Goal: Find specific page/section: Find specific page/section

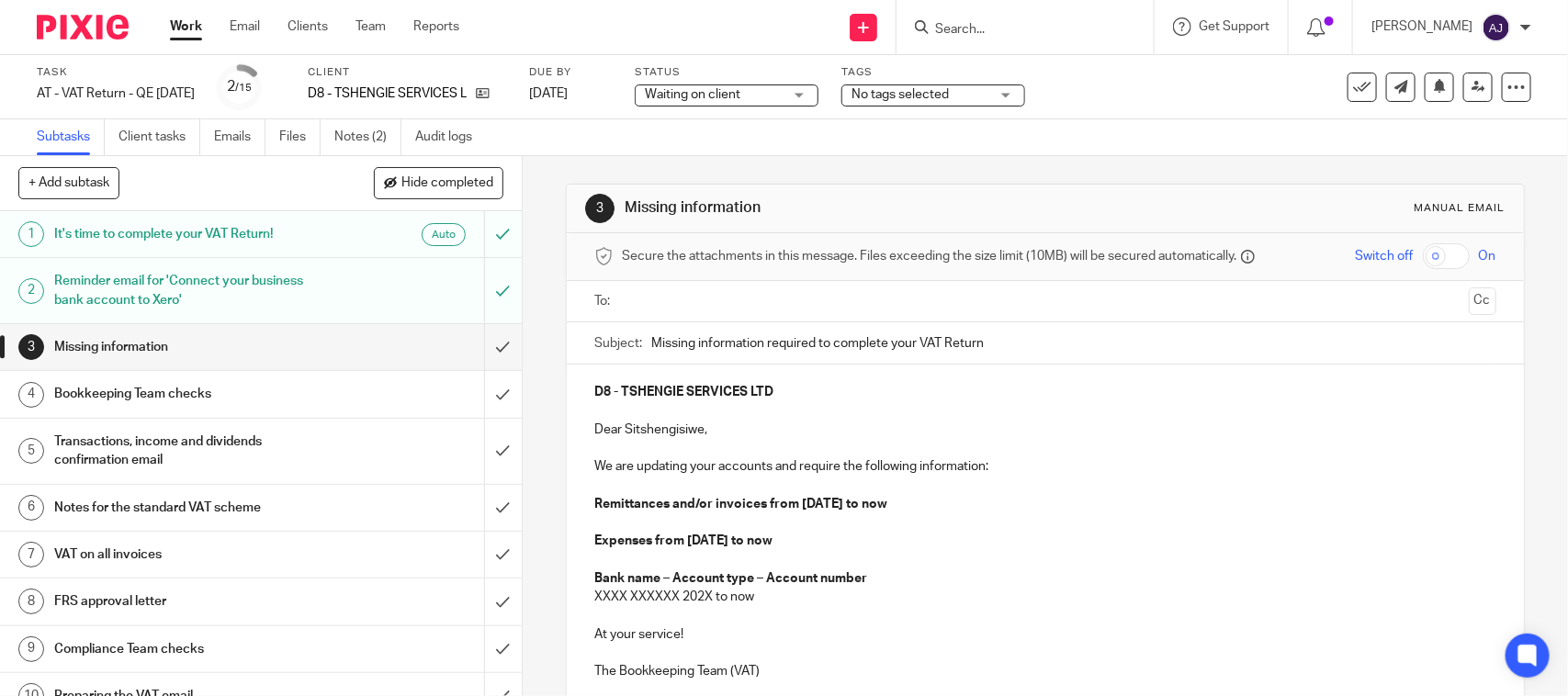
click at [972, 29] on input "Search" at bounding box center [1016, 30] width 166 height 17
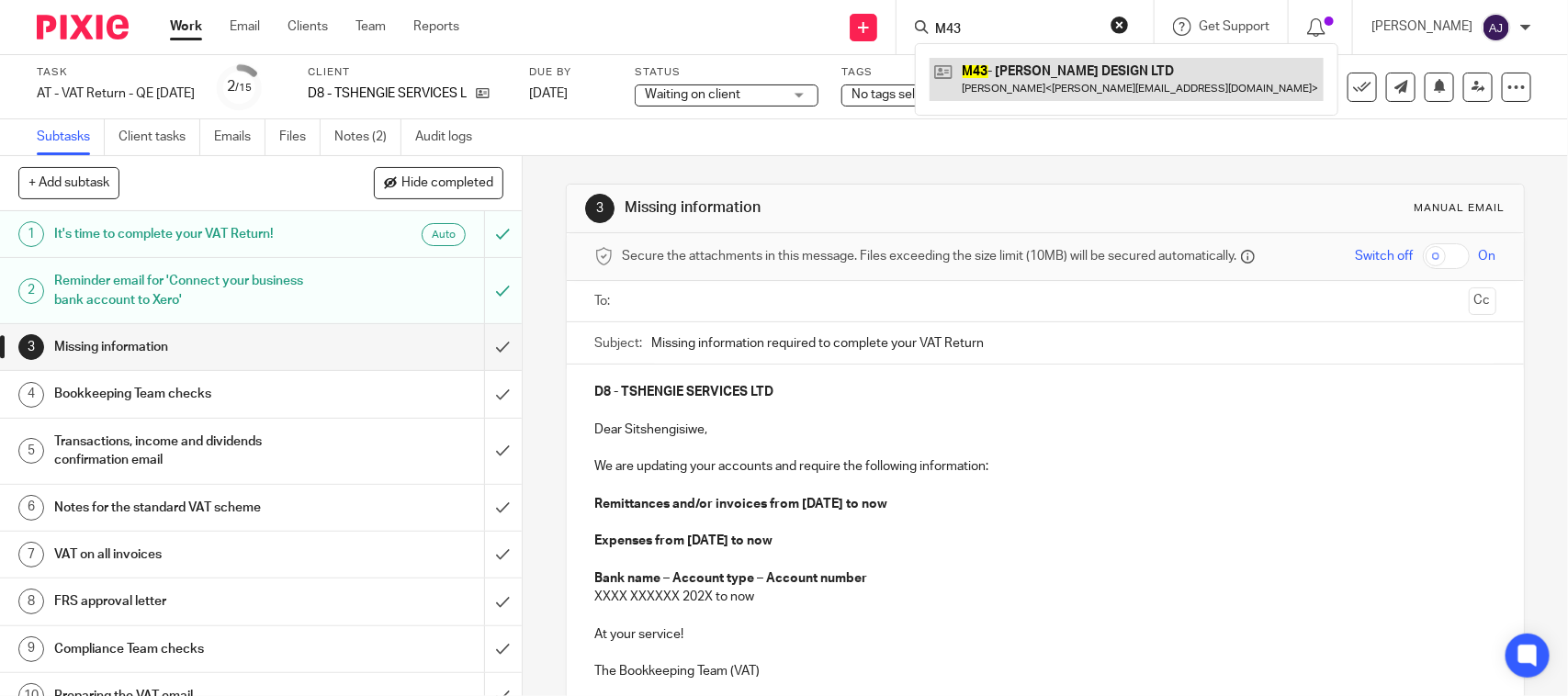
type input "M43"
click at [1038, 85] on link at bounding box center [1126, 79] width 394 height 42
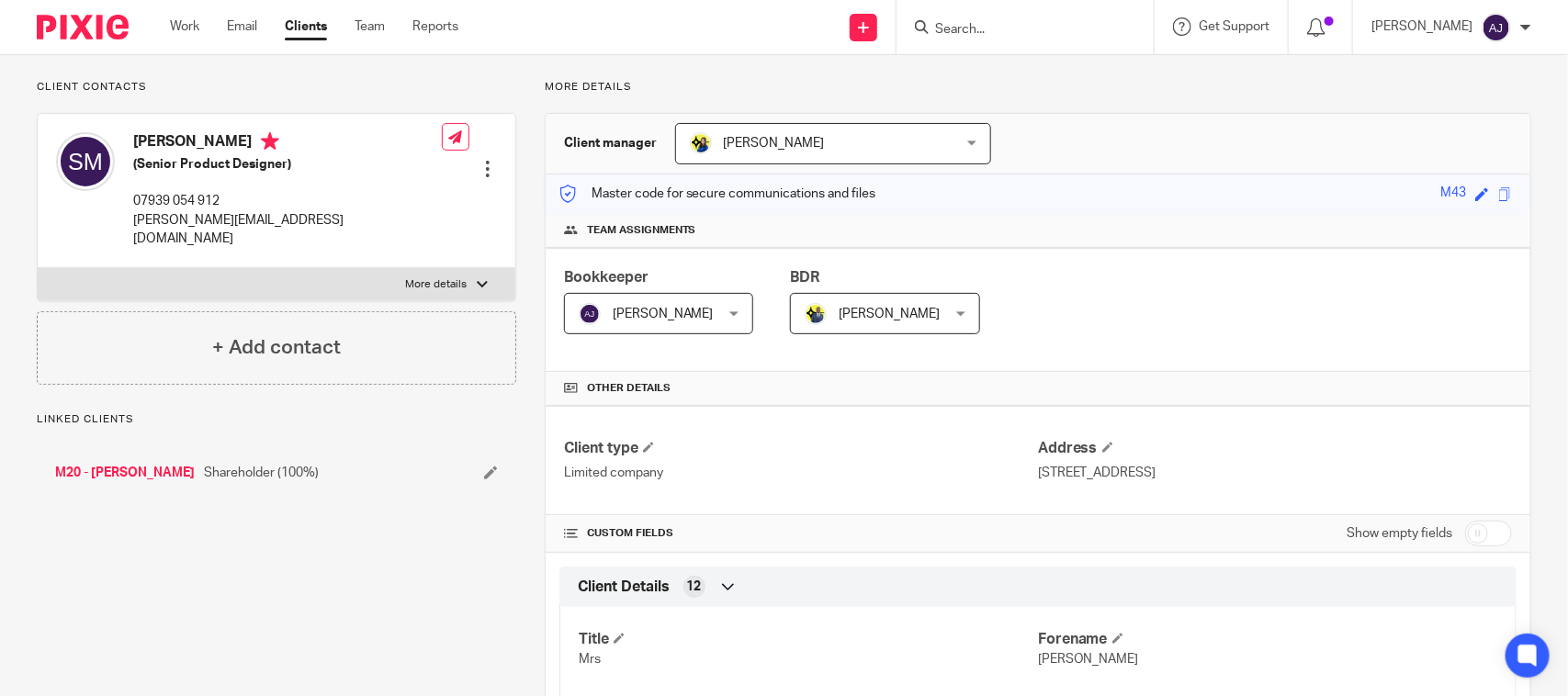
scroll to position [115, 0]
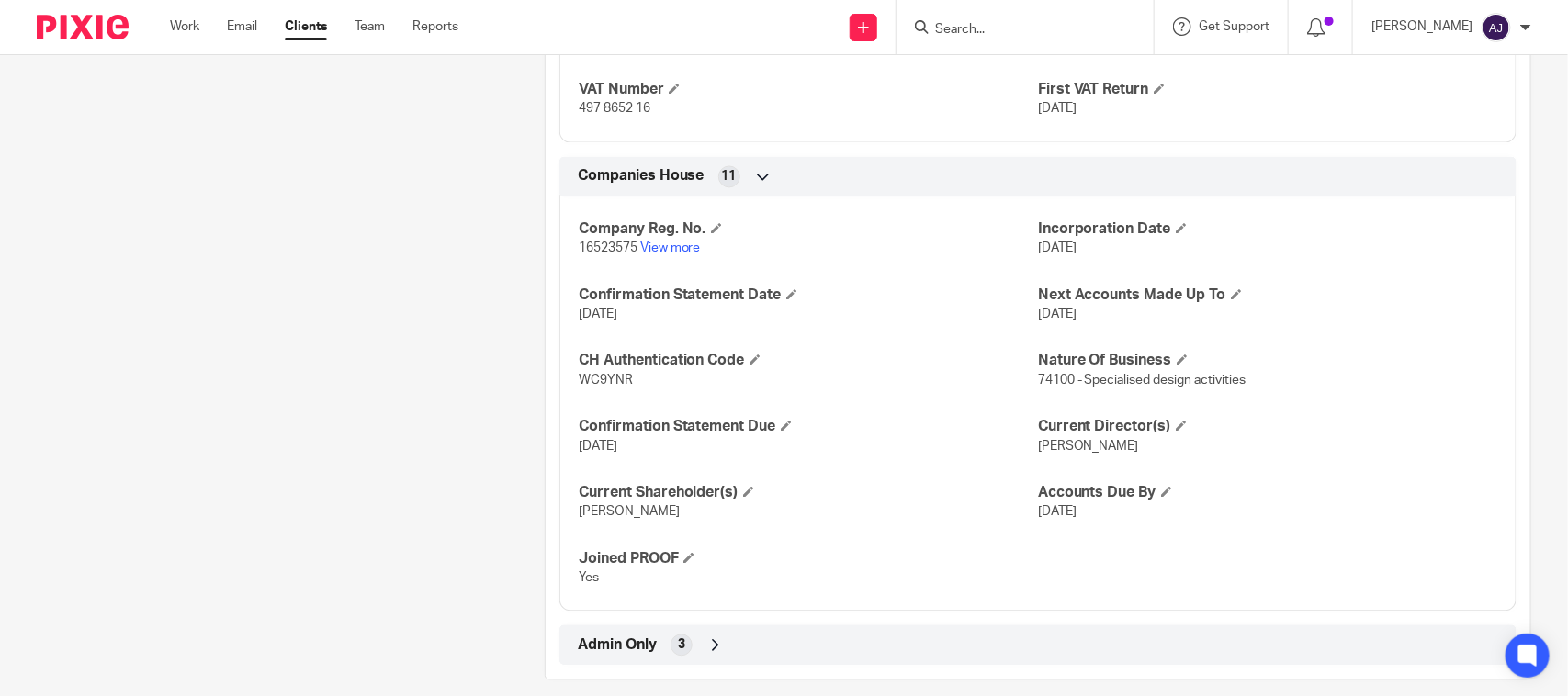
scroll to position [1627, 0]
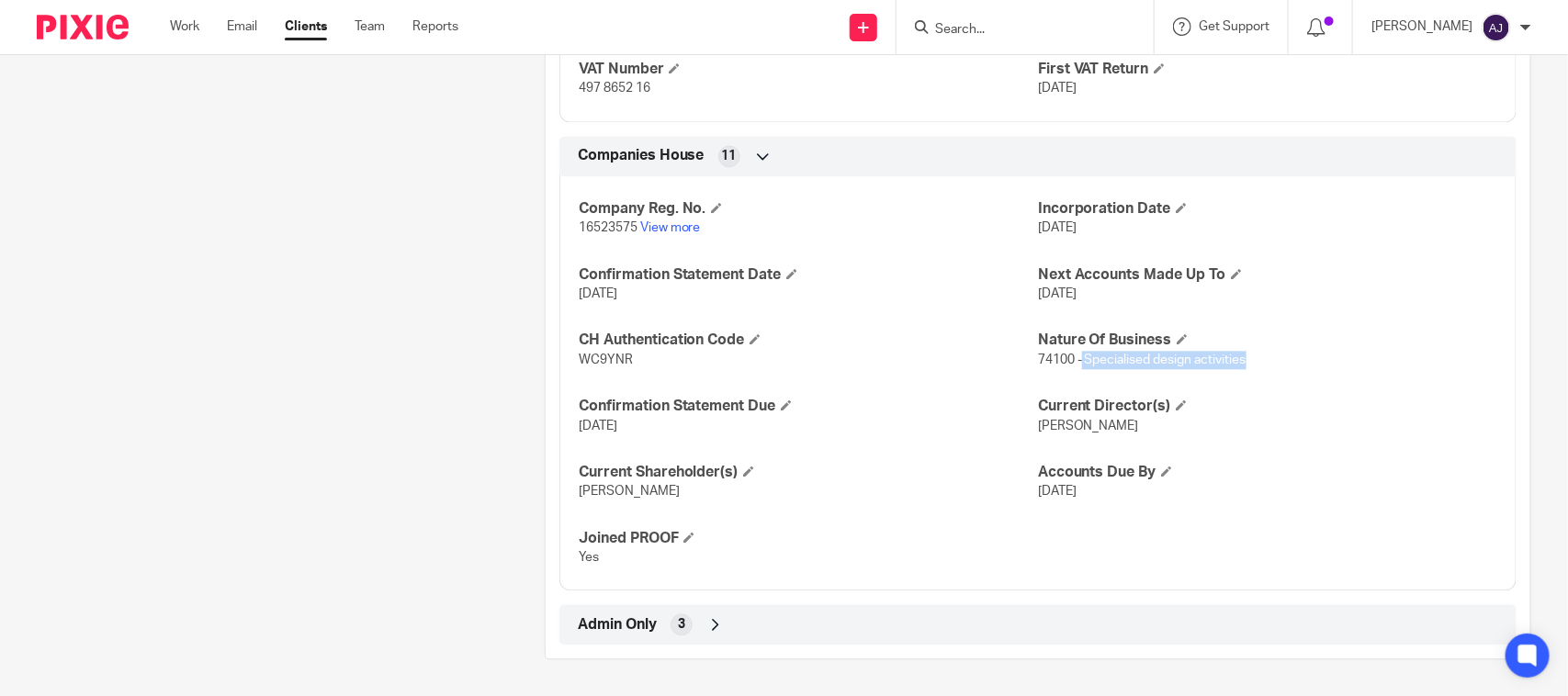
drag, startPoint x: 1071, startPoint y: 361, endPoint x: 1260, endPoint y: 368, distance: 189.1
click at [1260, 368] on p "74100 - Specialised design activities" at bounding box center [1267, 360] width 459 height 18
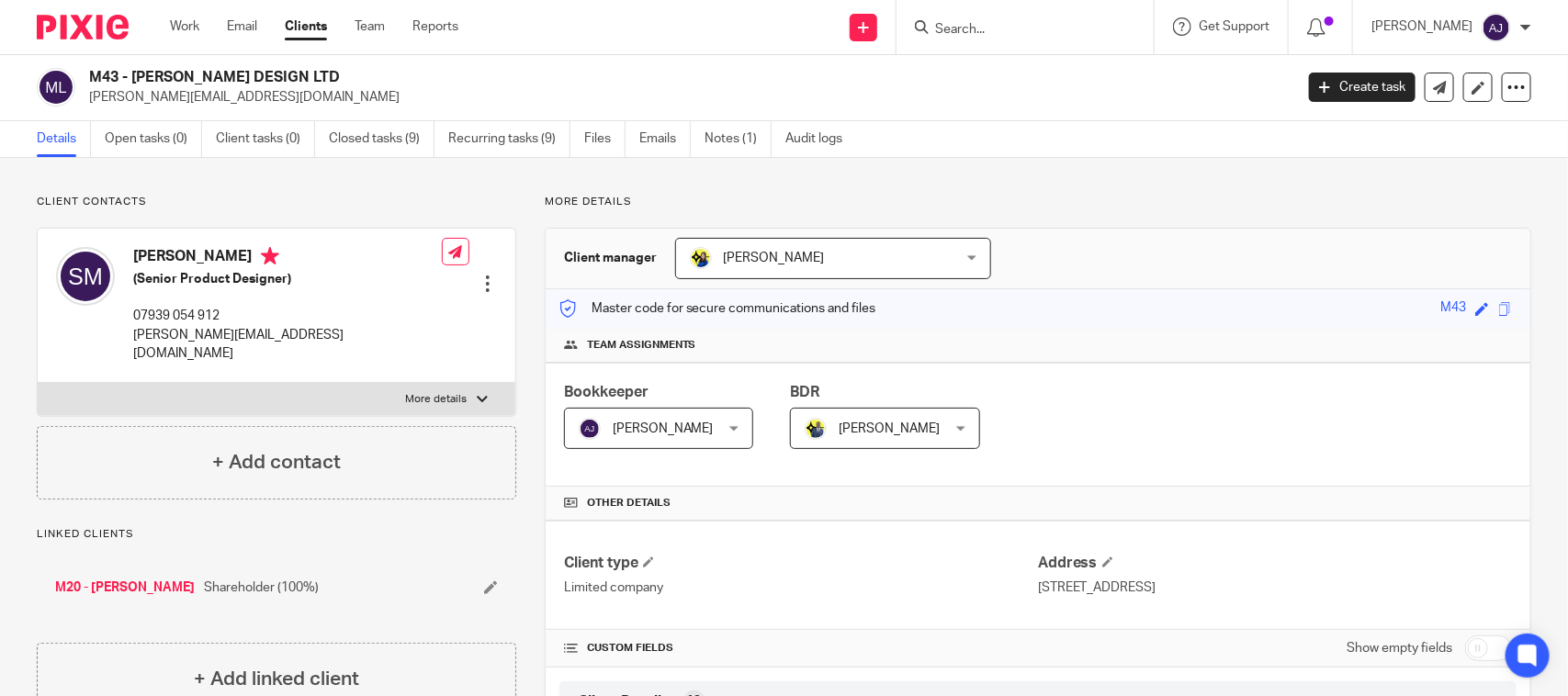
scroll to position [0, 0]
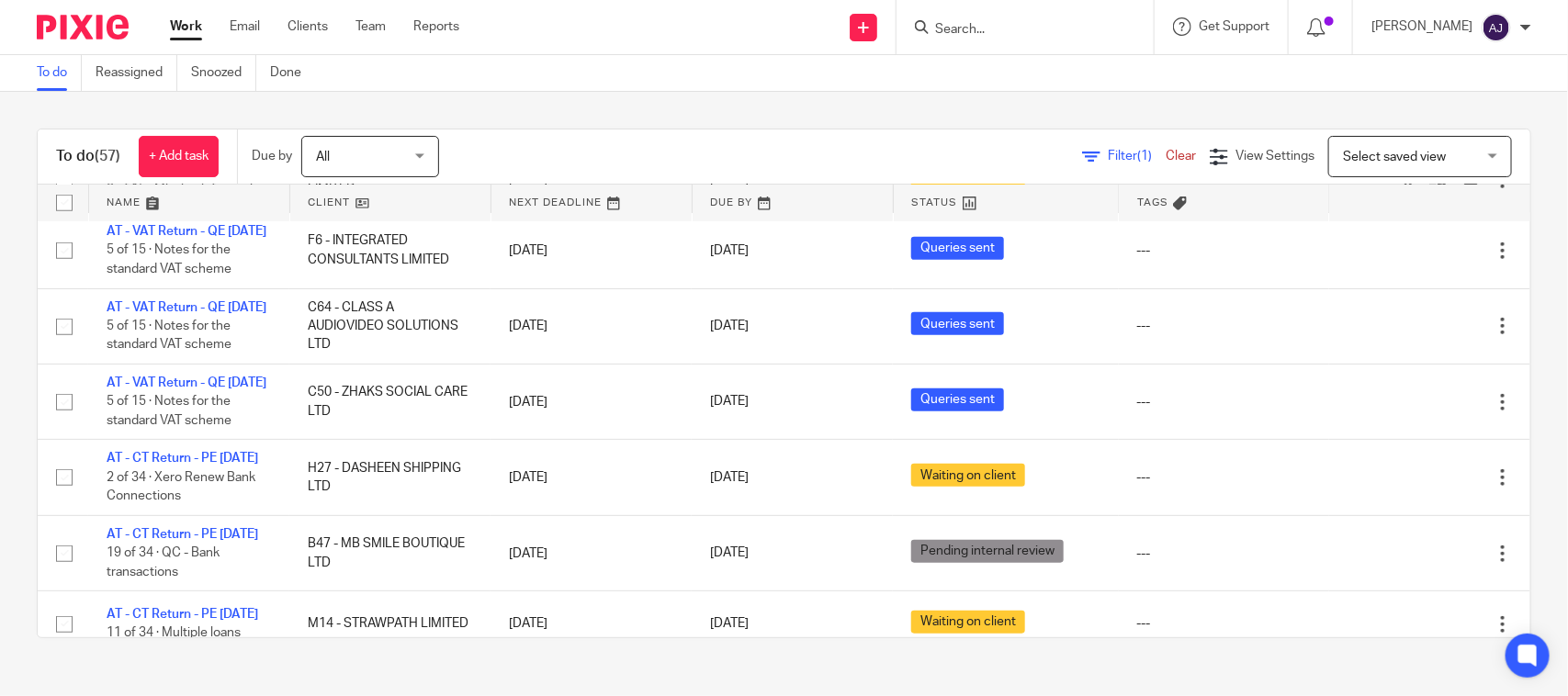
scroll to position [459, 0]
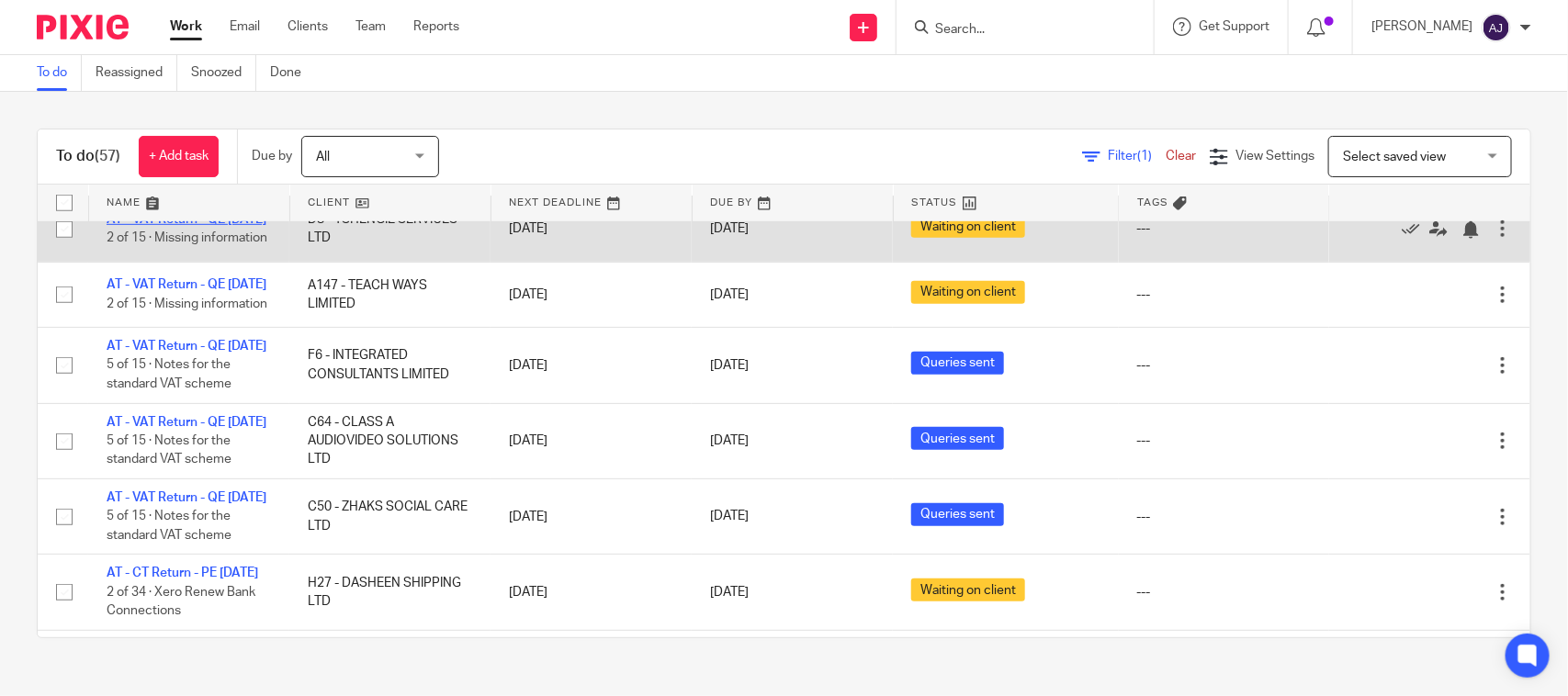
click at [187, 226] on link "AT - VAT Return - QE [DATE]" at bounding box center [187, 220] width 160 height 13
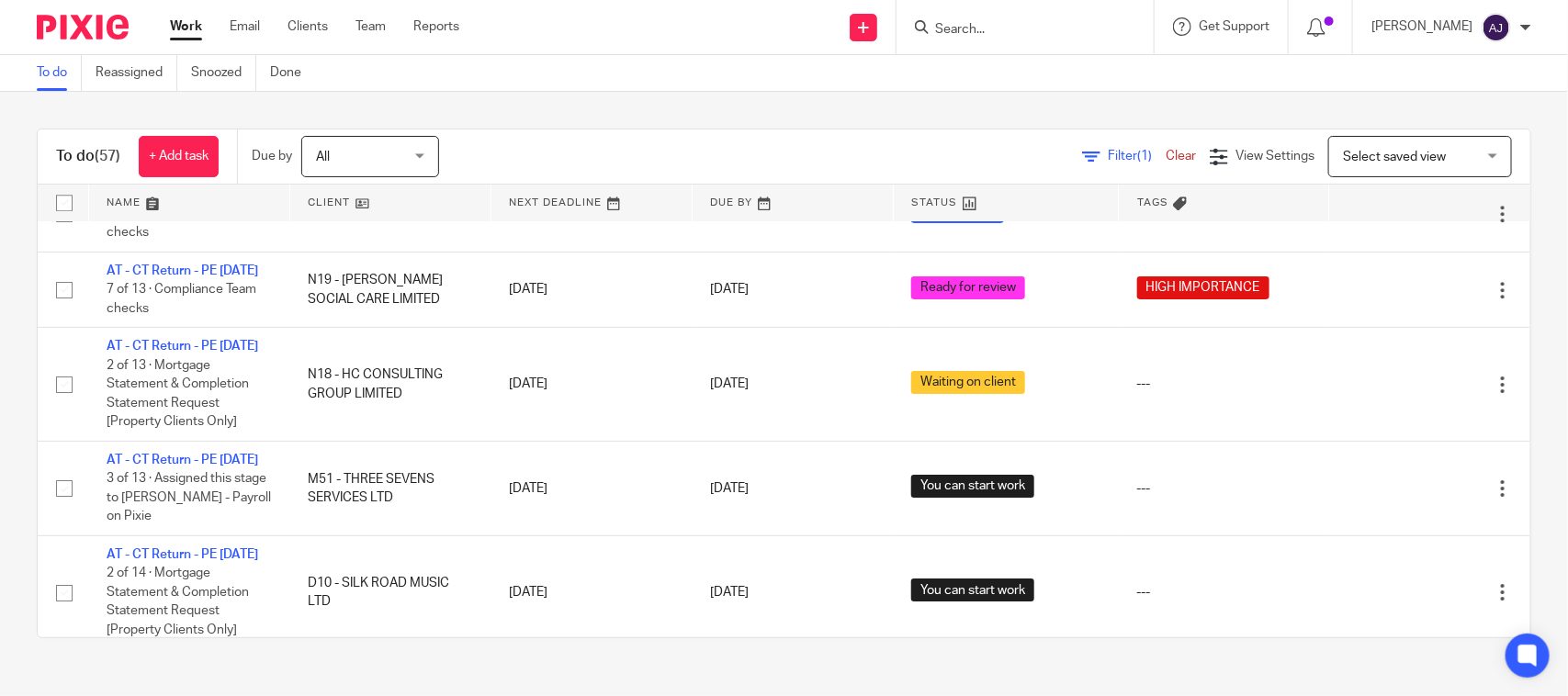
scroll to position [1863, 0]
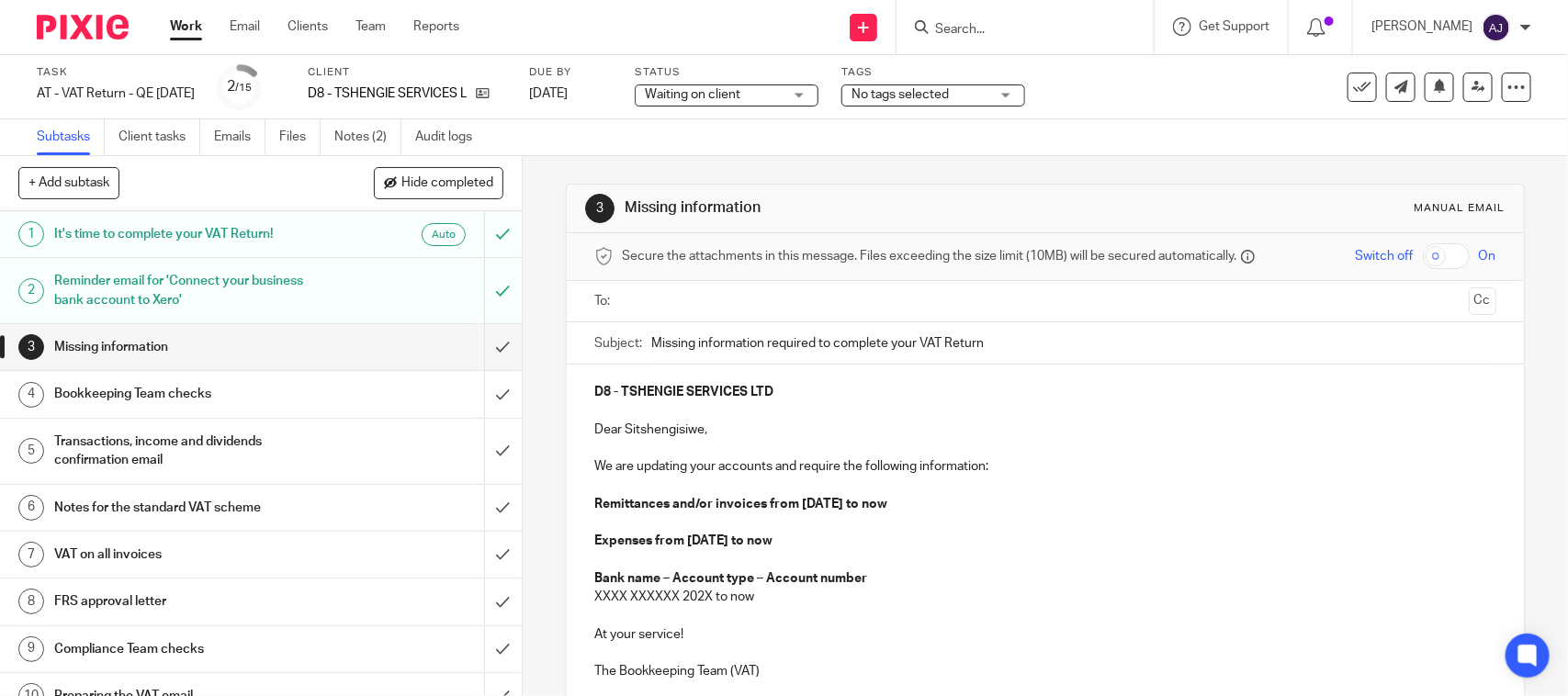
click at [1516, 298] on div "3 Missing information Manual email Secure the attachments in this message. File…" at bounding box center [1045, 426] width 1045 height 540
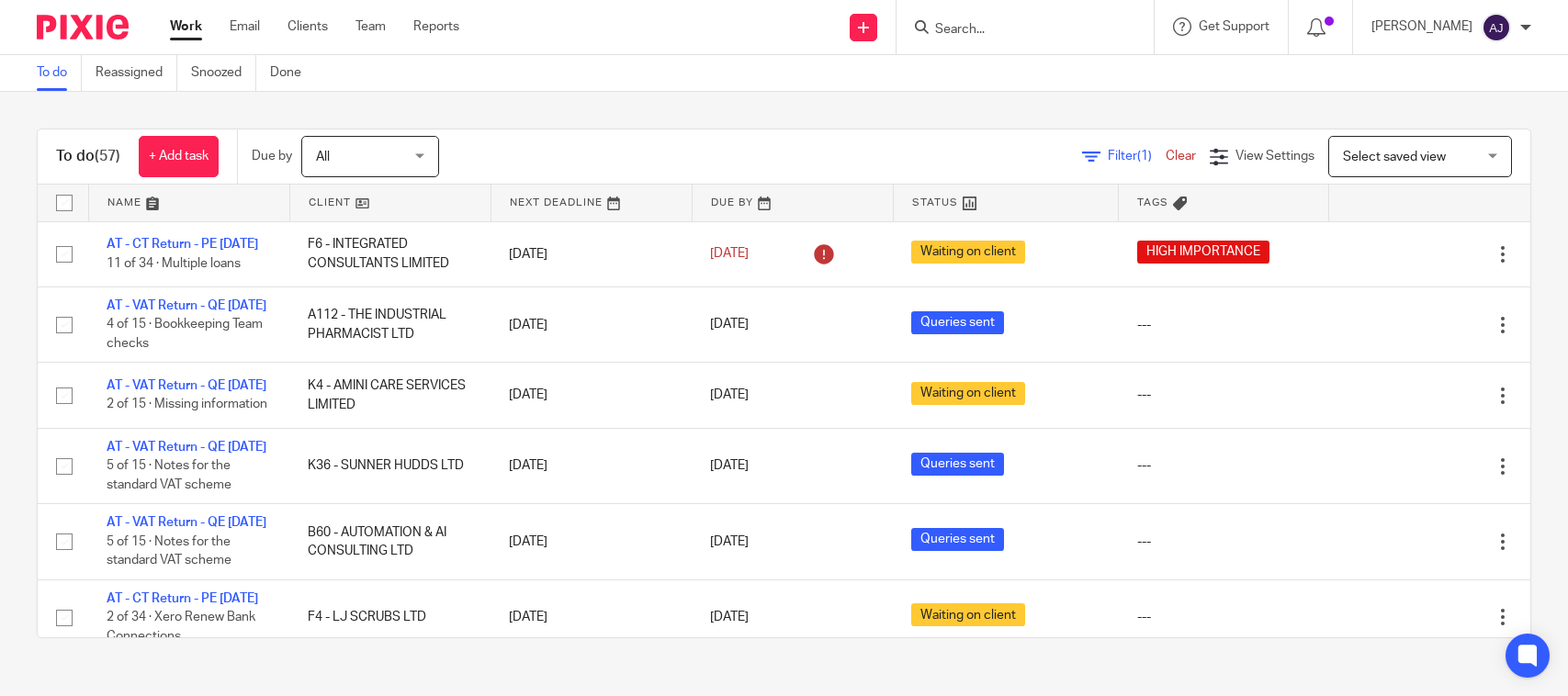
click at [698, 104] on div "To do (57) + Add task Due by All All Today Tomorrow This week Next week This mo…" at bounding box center [784, 384] width 1568 height 584
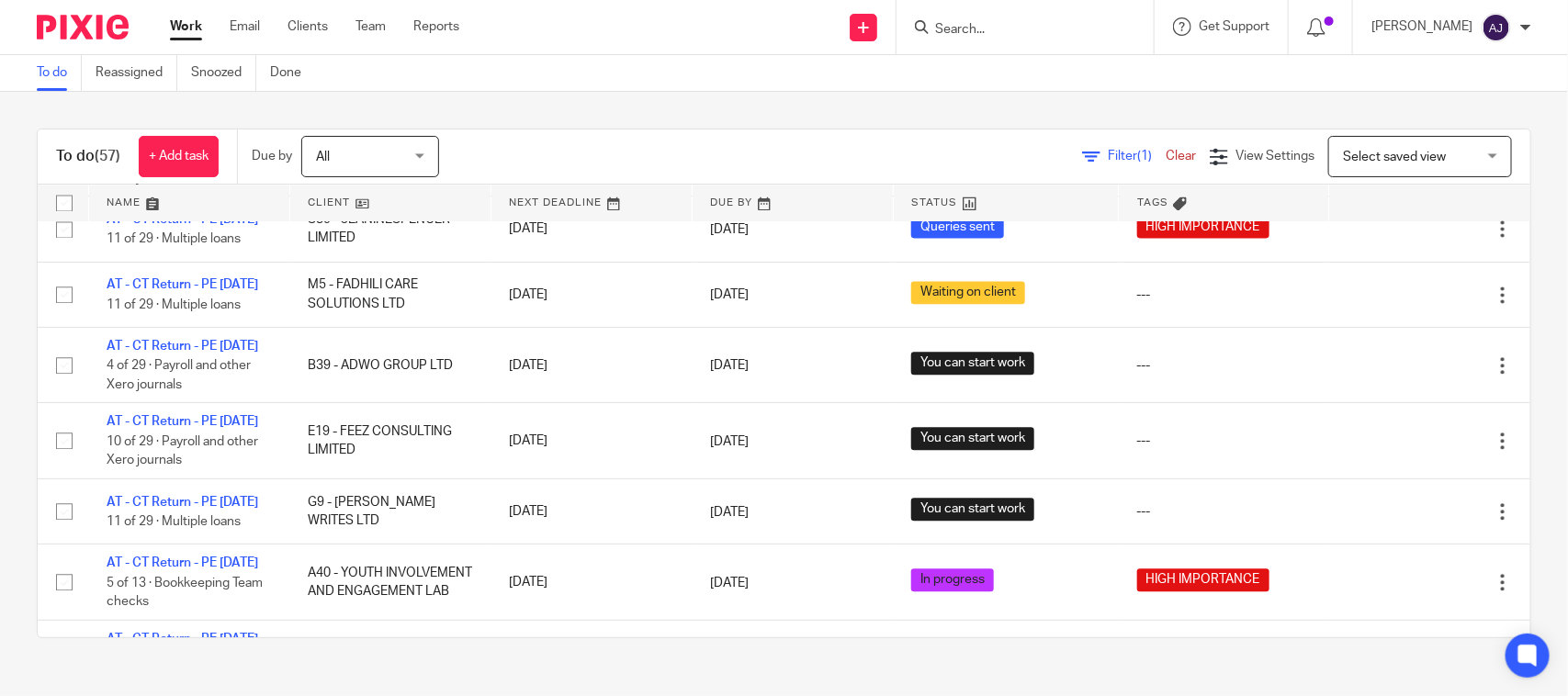
scroll to position [308, 0]
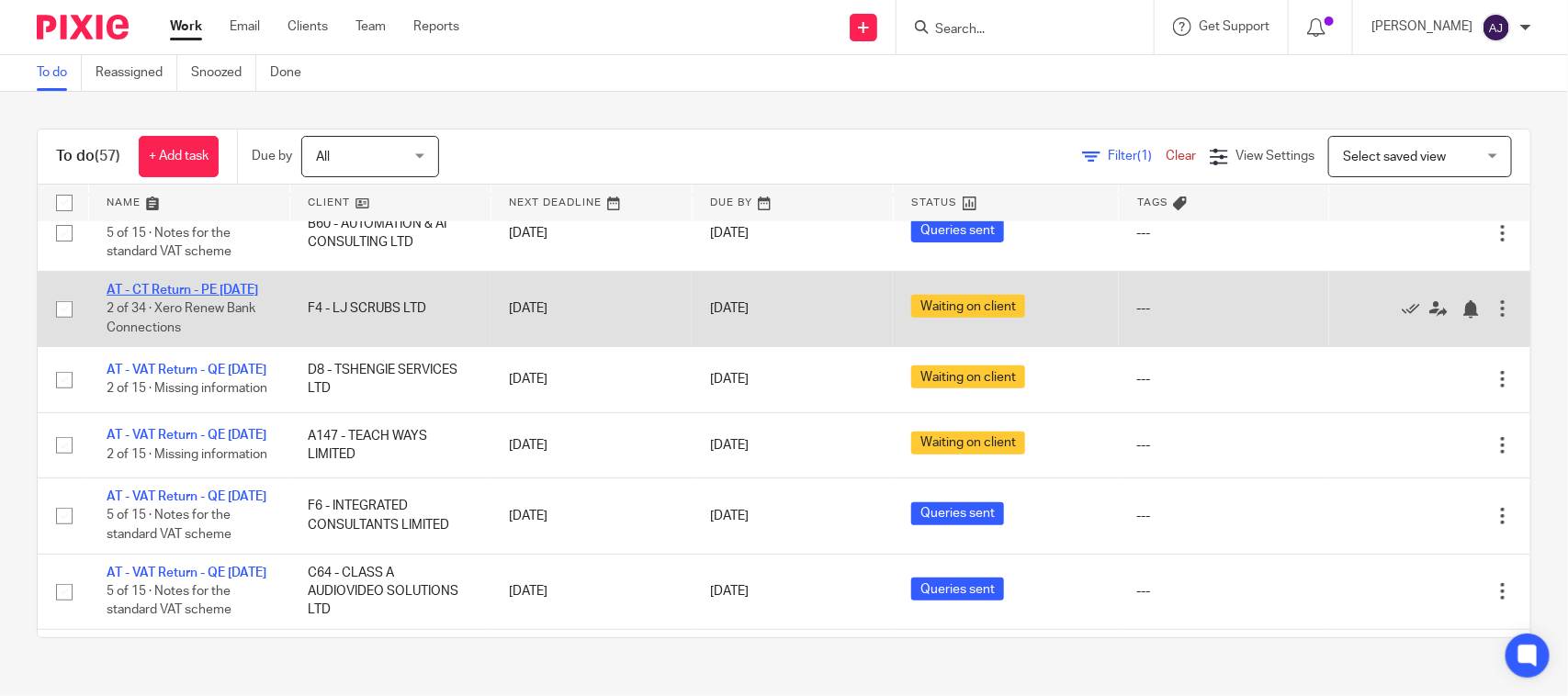
click at [195, 296] on link "AT - CT Return - PE 31-12-2024" at bounding box center [182, 290] width 152 height 13
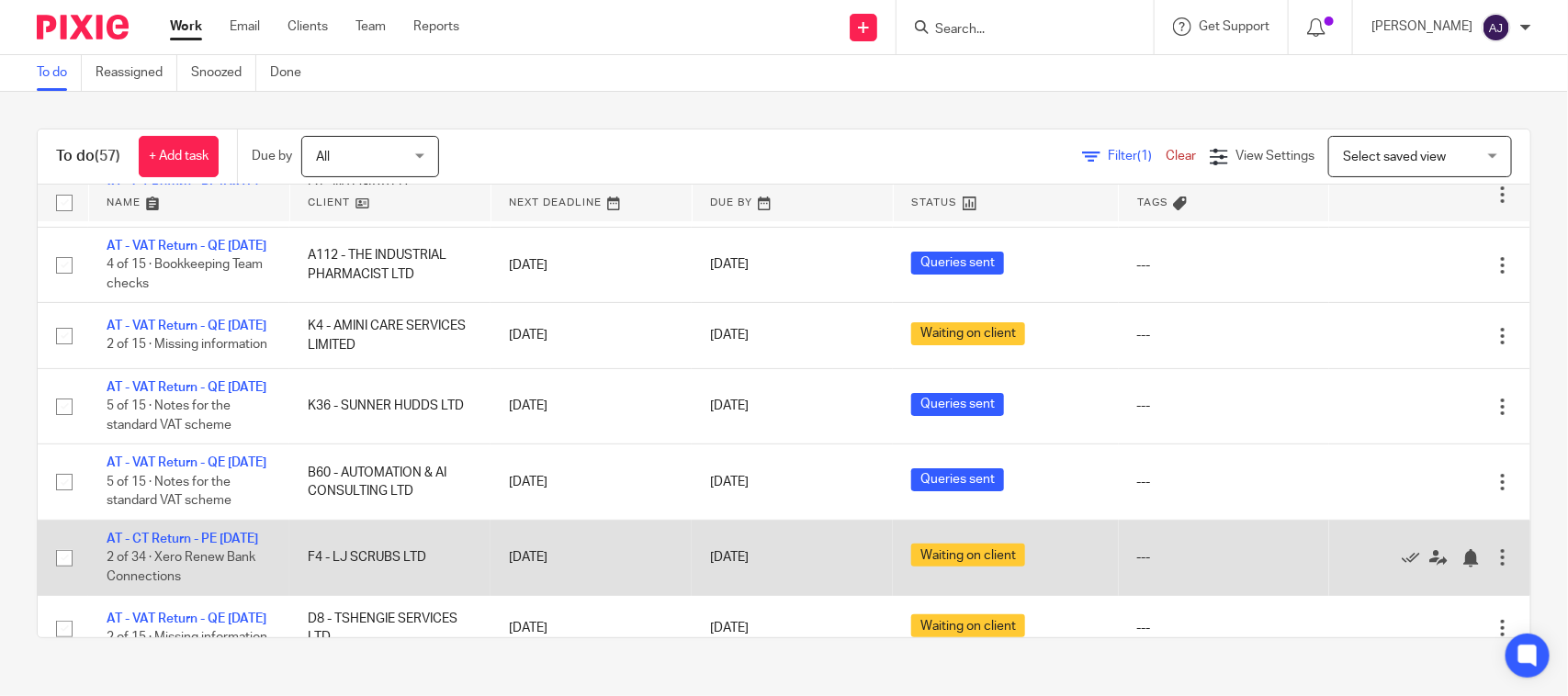
scroll to position [0, 0]
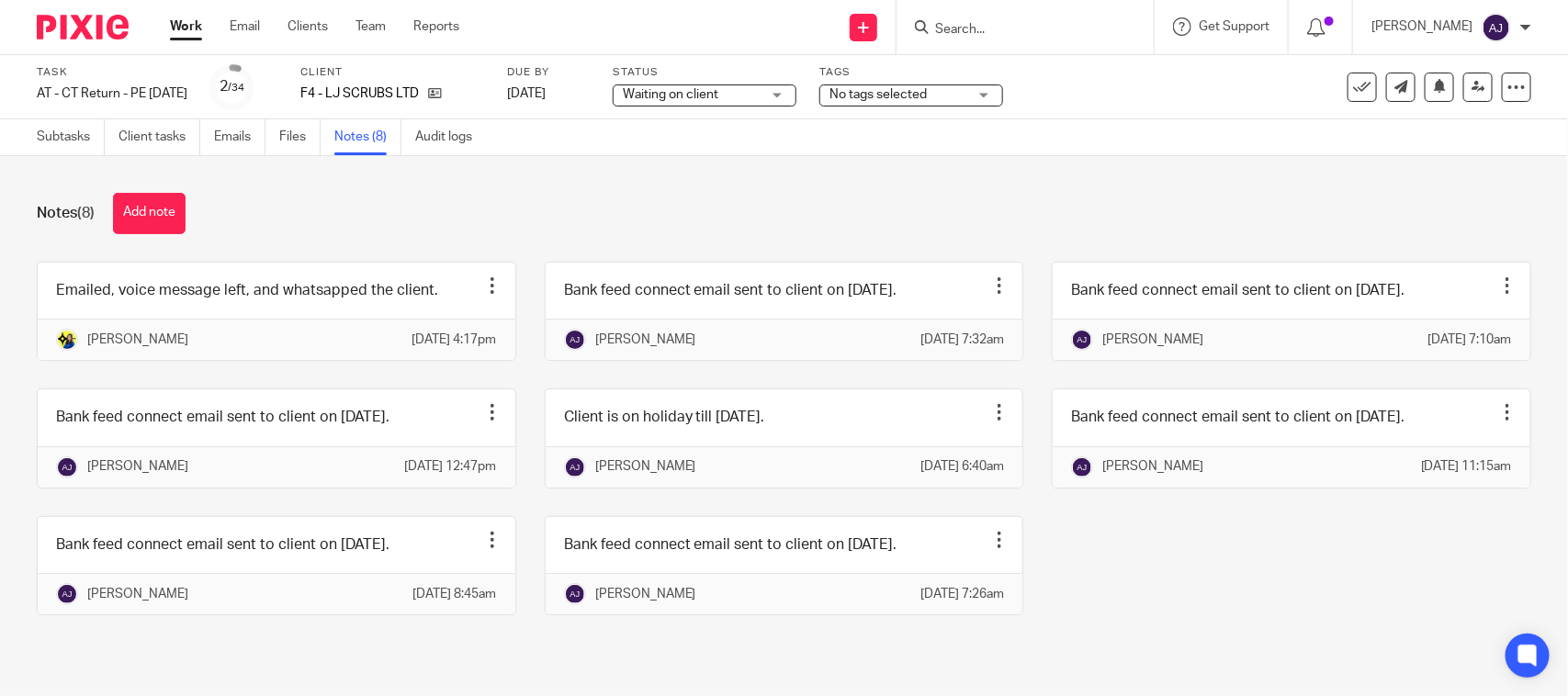
click at [398, 201] on div "Notes (8) Add note" at bounding box center [784, 214] width 1494 height 41
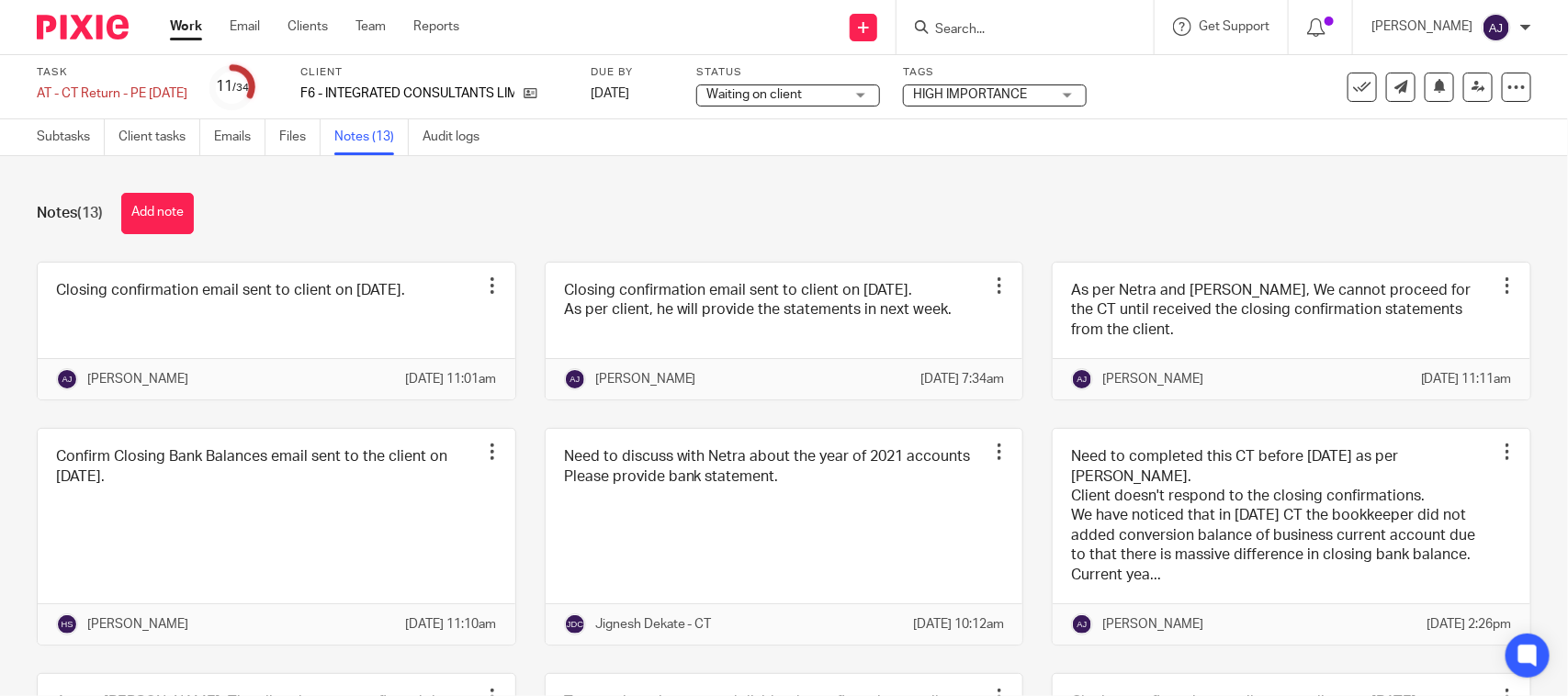
click at [1205, 173] on div "Notes (13) Add note Closing confirmation email sent to client on [DATE]. Edit n…" at bounding box center [784, 426] width 1568 height 540
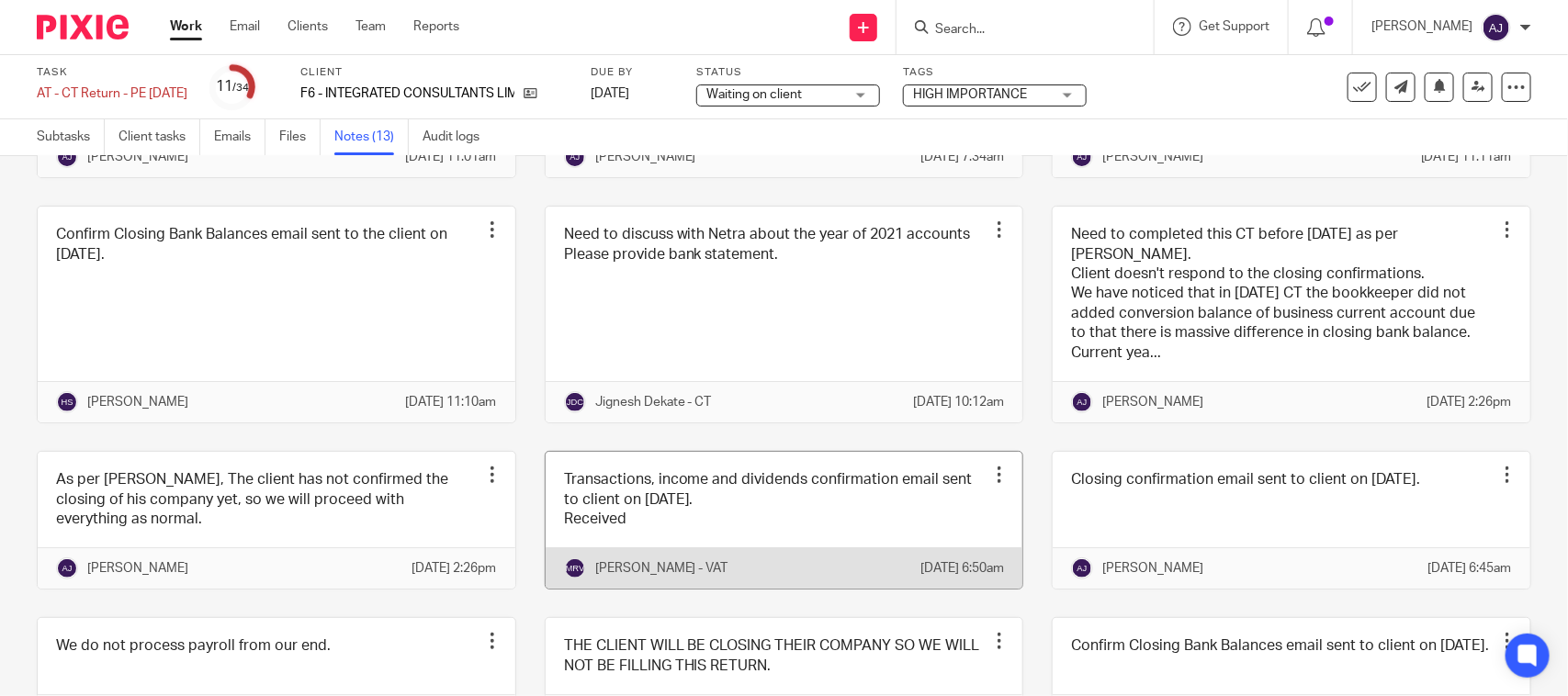
scroll to position [459, 0]
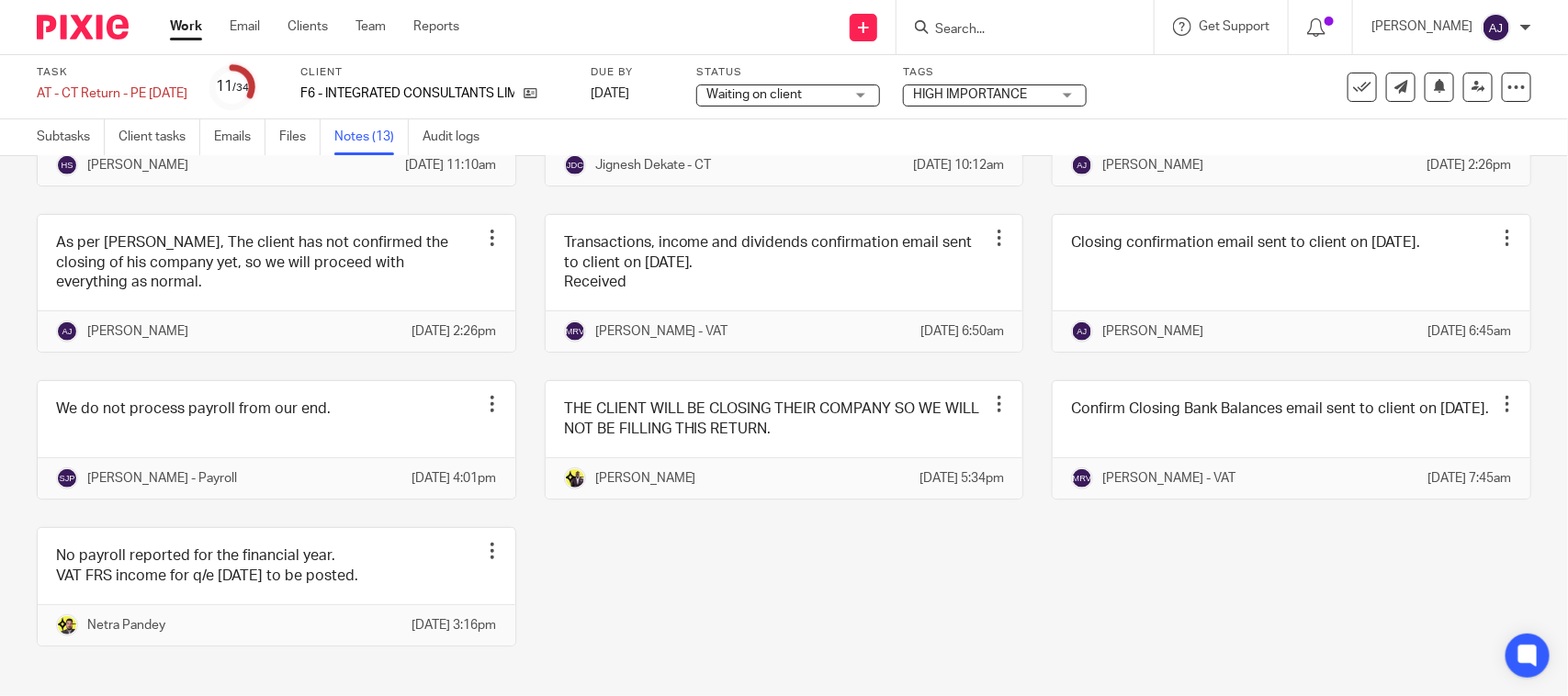
click at [748, 579] on div "Closing confirmation email sent to client on [DATE]. Edit note Delete note [PER…" at bounding box center [769, 238] width 1523 height 872
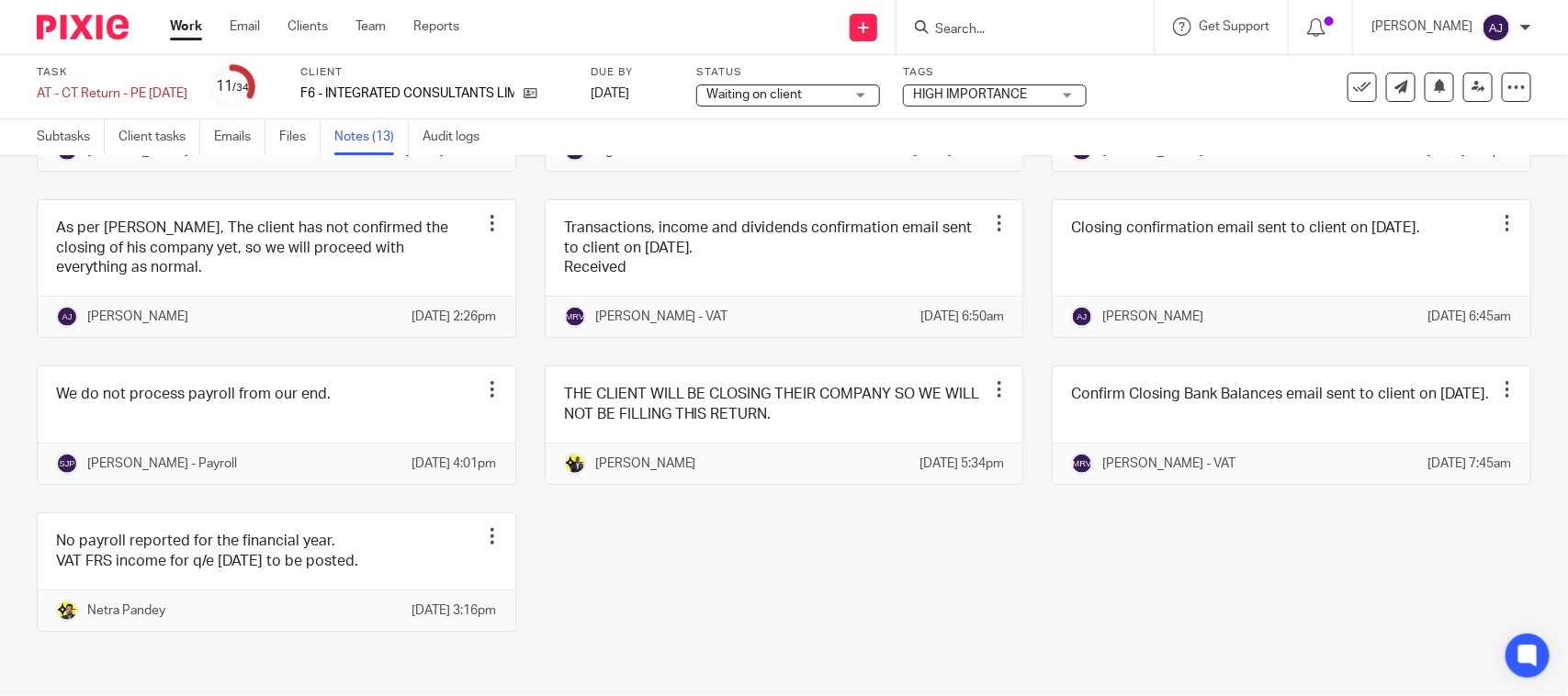
scroll to position [536, 0]
